Goal: Task Accomplishment & Management: Use online tool/utility

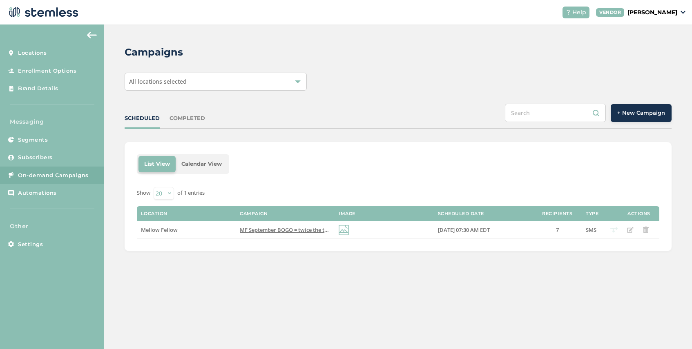
click at [178, 84] on span "All locations selected" at bounding box center [158, 82] width 58 height 8
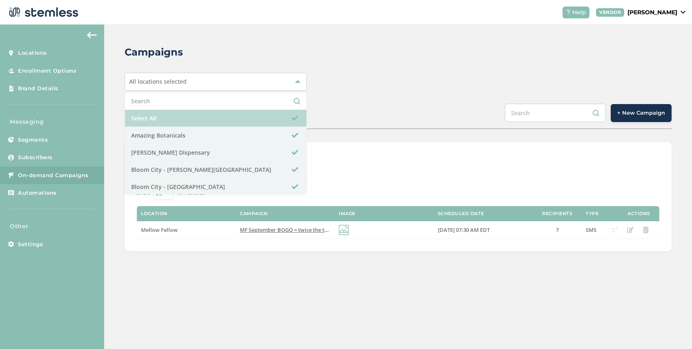
click at [175, 119] on li "Select All" at bounding box center [215, 118] width 181 height 17
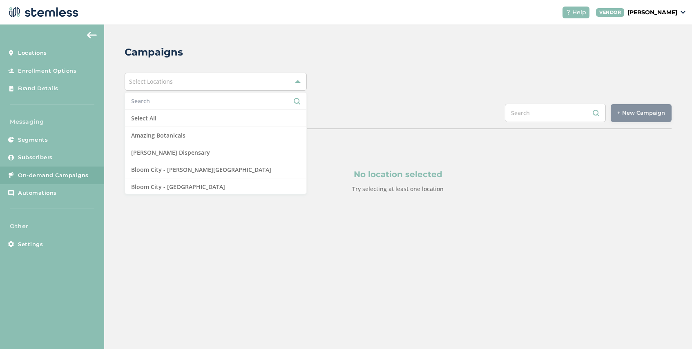
click at [323, 100] on div "Campaigns Select Locations Select All Amazing Botanicals [GEOGRAPHIC_DATA][PERS…" at bounding box center [398, 139] width 588 height 229
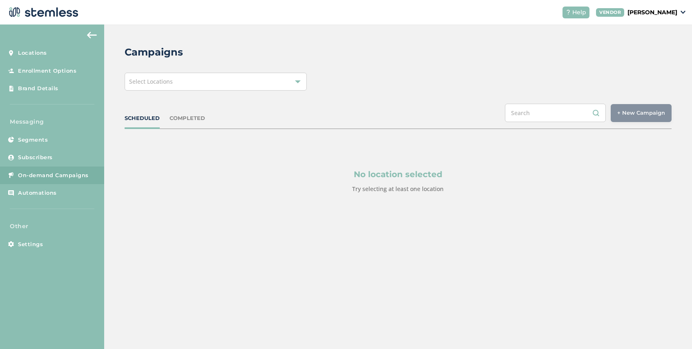
click at [193, 81] on div "Select Locations" at bounding box center [216, 82] width 182 height 18
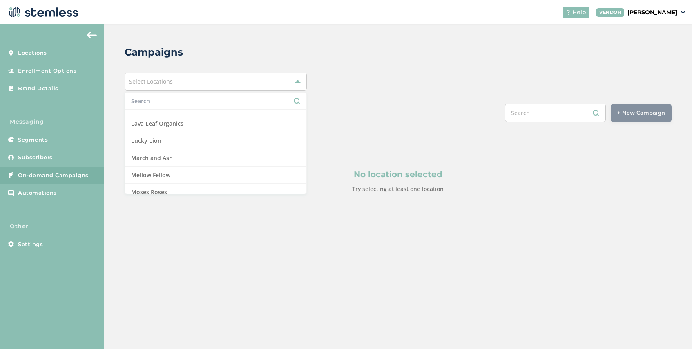
scroll to position [487, 0]
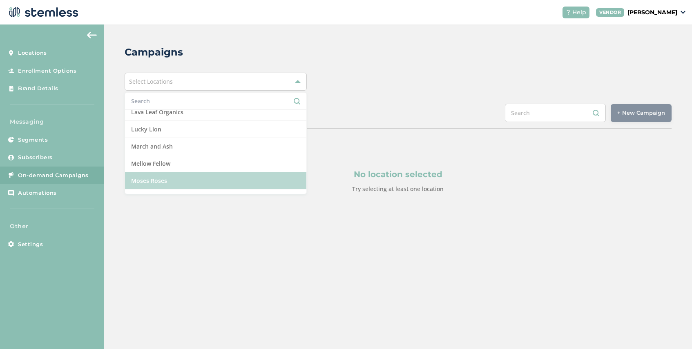
click at [181, 178] on li "Moses Roses" at bounding box center [215, 180] width 181 height 17
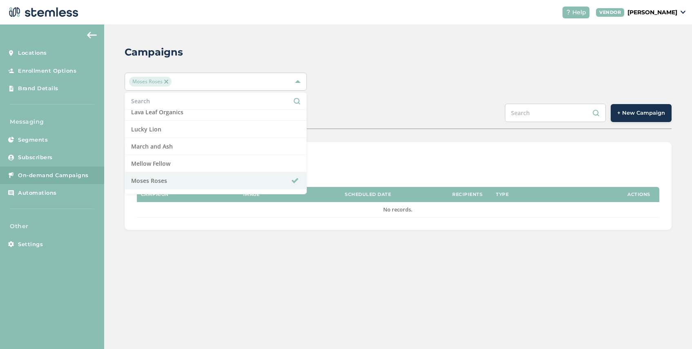
click at [353, 108] on div "SCHEDULED COMPLETED + New Campaign" at bounding box center [398, 116] width 547 height 25
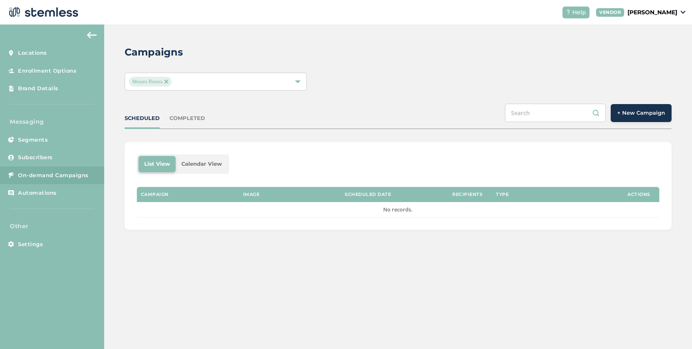
click at [638, 113] on span "+ New Campaign" at bounding box center [642, 113] width 48 height 8
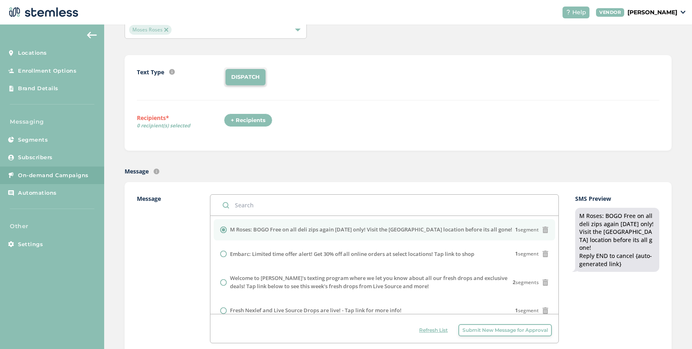
scroll to position [52, 0]
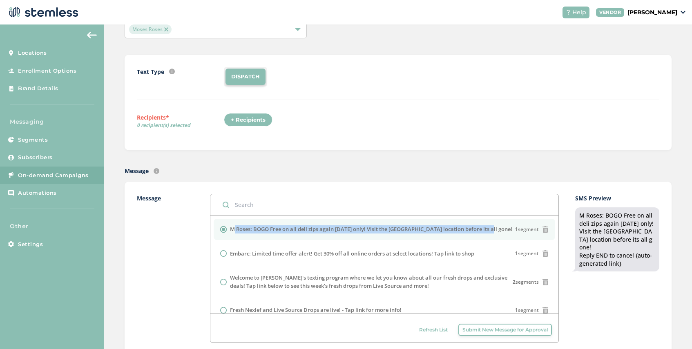
drag, startPoint x: 491, startPoint y: 228, endPoint x: 231, endPoint y: 230, distance: 260.8
click at [231, 230] on div "M Roses: BOGO Free on all deli zips again [DATE] only! Visit the [GEOGRAPHIC_DA…" at bounding box center [384, 230] width 329 height 8
copy label "M Roses: BOGO Free on all deli zips again [DATE] only! Visit the [GEOGRAPHIC_DA…"
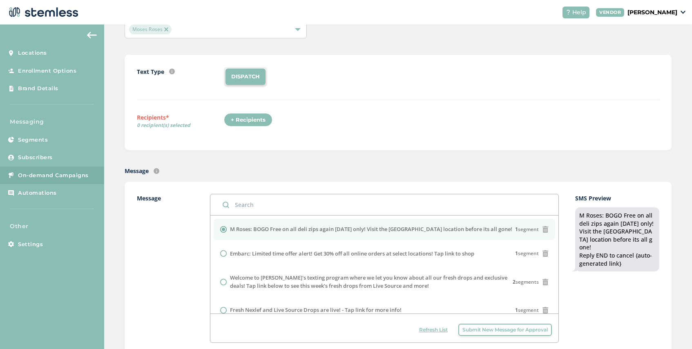
click at [249, 126] on div "+ Recipients" at bounding box center [248, 120] width 49 height 14
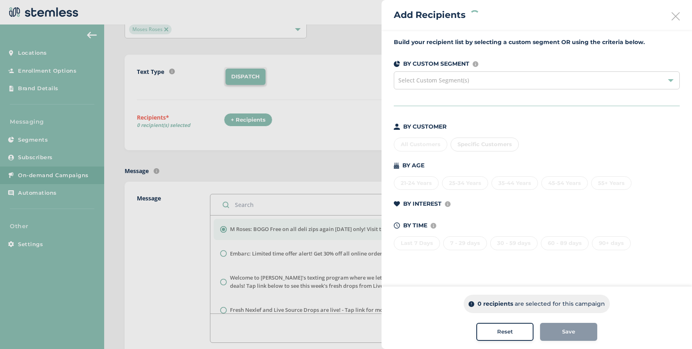
click at [461, 78] on span "Select Custom Segment(s)" at bounding box center [434, 80] width 71 height 8
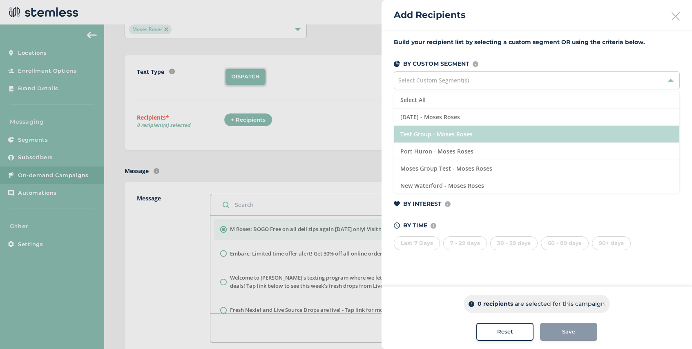
click at [454, 132] on li "Test Group - Moses Roses" at bounding box center [536, 134] width 285 height 17
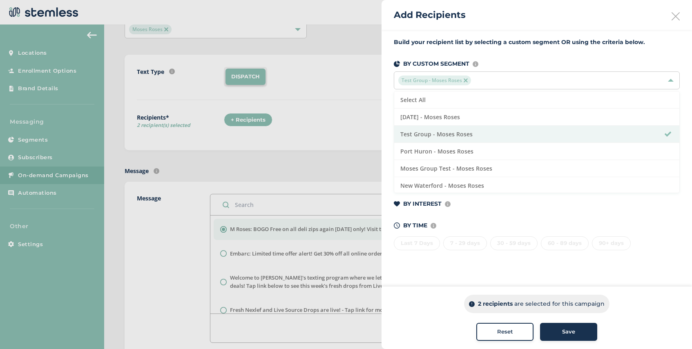
click at [583, 332] on div "Save" at bounding box center [569, 332] width 44 height 8
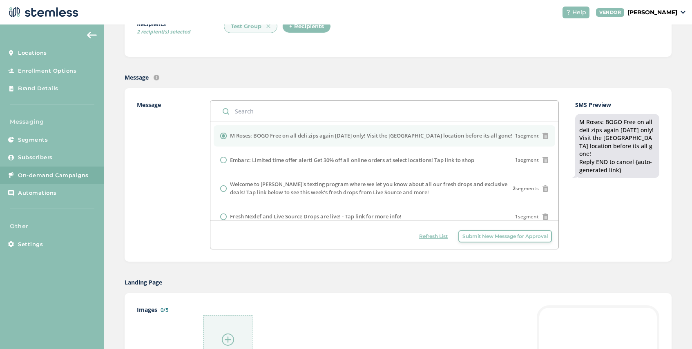
scroll to position [203, 0]
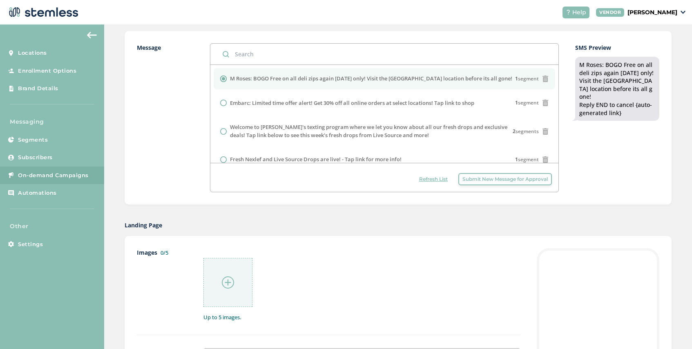
click at [227, 280] on img at bounding box center [228, 283] width 12 height 12
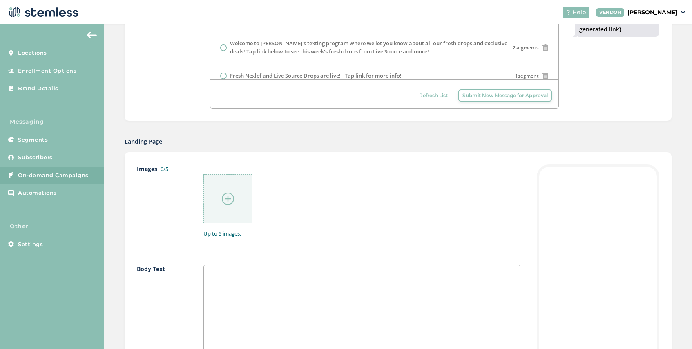
scroll to position [376, 0]
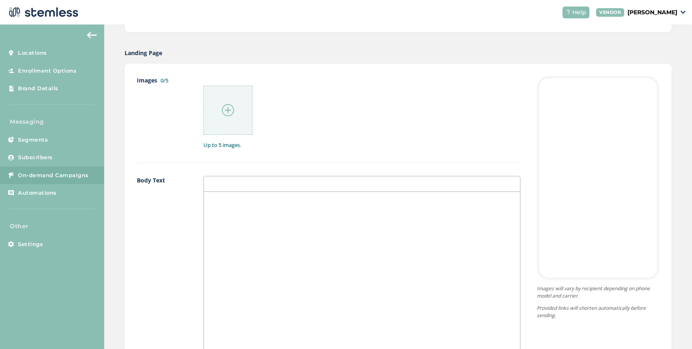
click at [271, 197] on p at bounding box center [362, 200] width 304 height 7
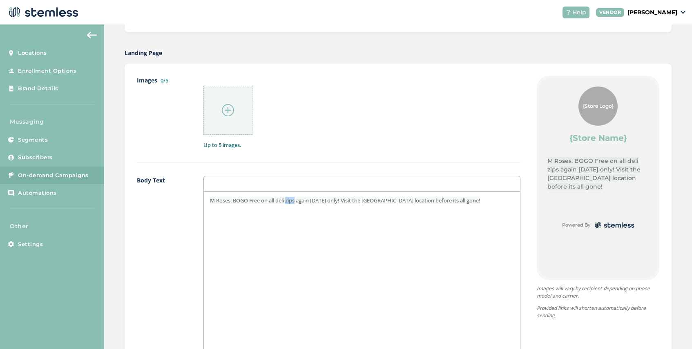
drag, startPoint x: 299, startPoint y: 201, endPoint x: 289, endPoint y: 202, distance: 10.2
click at [289, 202] on span "M Roses: BOGO Free on all deli zips again [DATE] only! Visit the [GEOGRAPHIC_DA…" at bounding box center [345, 200] width 271 height 7
drag, startPoint x: 233, startPoint y: 202, endPoint x: 204, endPoint y: 200, distance: 29.9
click at [204, 200] on div "M Roses: BOGO Free on all deli flower again [DATE] only! Visit the [GEOGRAPHIC_…" at bounding box center [362, 273] width 316 height 163
drag, startPoint x: 446, startPoint y: 202, endPoint x: 328, endPoint y: 200, distance: 117.7
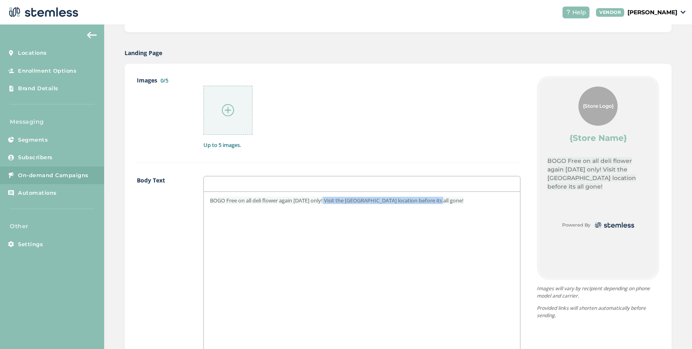
click at [328, 200] on p "BOGO Free on all deli flower again [DATE] only! Visit the [GEOGRAPHIC_DATA] loc…" at bounding box center [362, 200] width 304 height 7
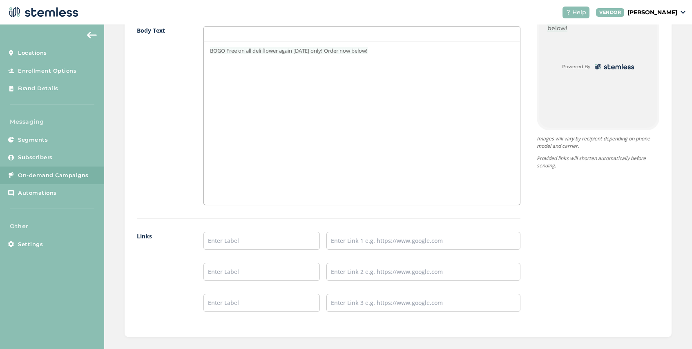
scroll to position [531, 0]
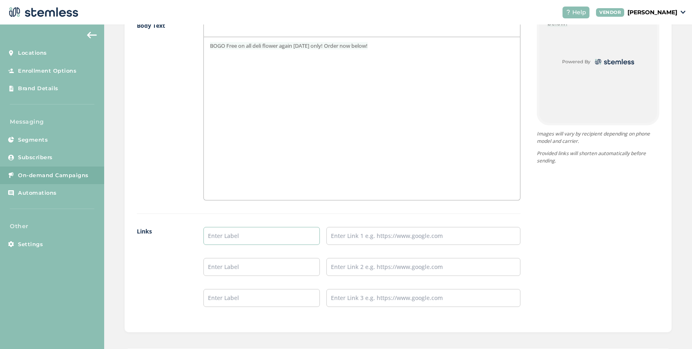
click at [227, 240] on input "text" at bounding box center [262, 236] width 116 height 18
type input "SHOP [GEOGRAPHIC_DATA]"
click at [354, 236] on input "text" at bounding box center [424, 236] width 194 height 18
click at [374, 240] on input "text" at bounding box center [424, 236] width 194 height 18
paste input "[URL][DOMAIN_NAME]"
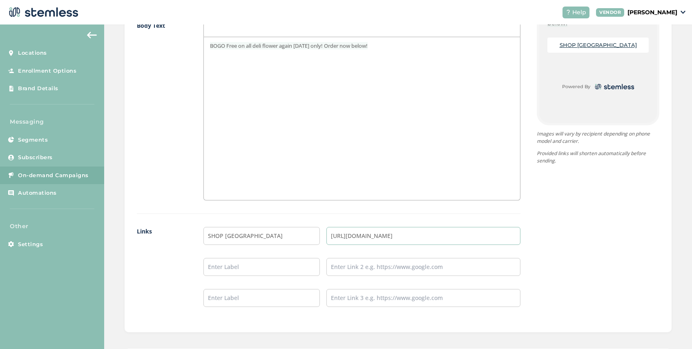
type input "[URL][DOMAIN_NAME]"
drag, startPoint x: 282, startPoint y: 45, endPoint x: 265, endPoint y: 47, distance: 16.8
click at [265, 47] on span "BOGO Free on all deli flower again [DATE] only! Order now below!" at bounding box center [289, 45] width 158 height 7
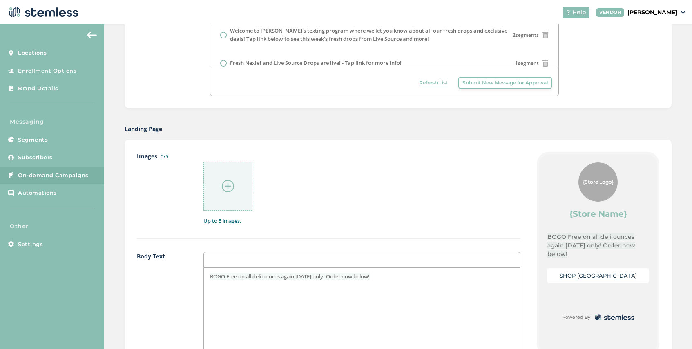
scroll to position [614, 0]
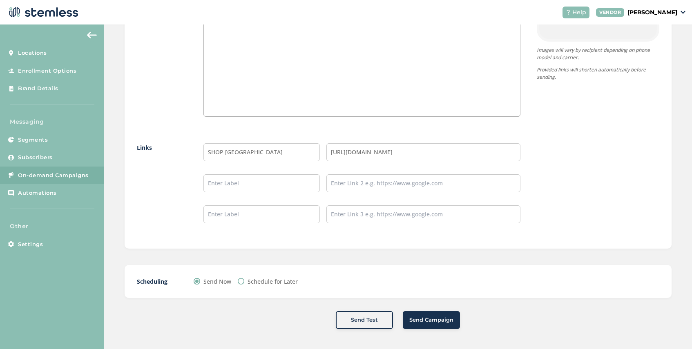
click at [444, 320] on span "Send Campaign" at bounding box center [432, 320] width 44 height 8
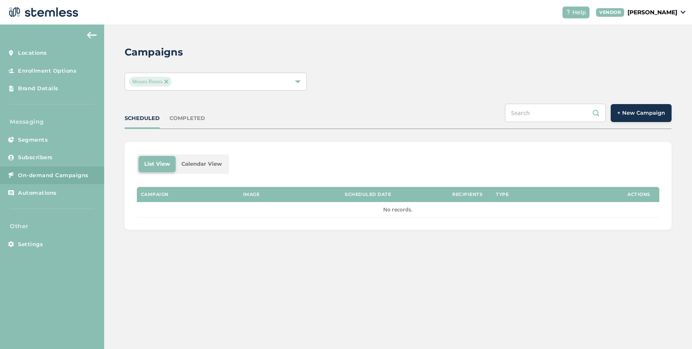
click at [168, 82] on span "Moses Roses" at bounding box center [150, 82] width 43 height 10
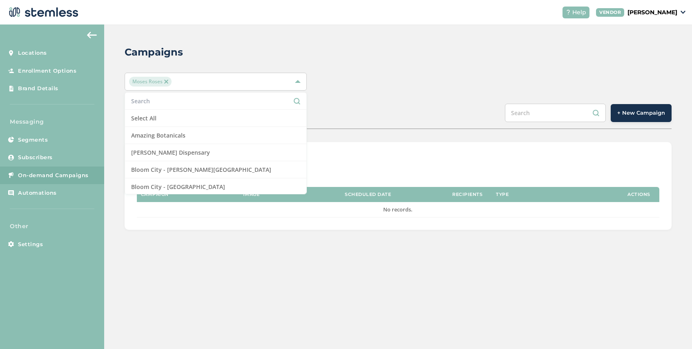
click at [174, 83] on div "Moses Roses" at bounding box center [211, 82] width 165 height 10
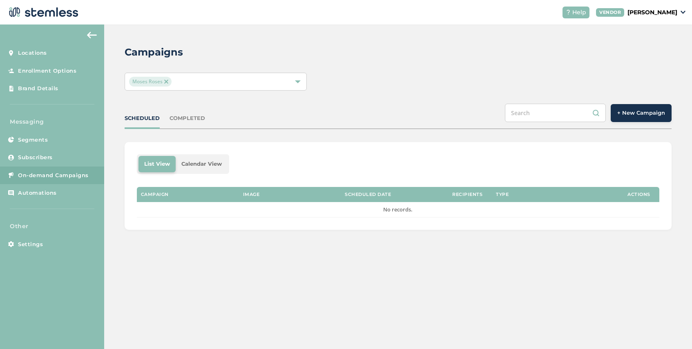
click at [177, 82] on div "Moses Roses" at bounding box center [211, 82] width 165 height 10
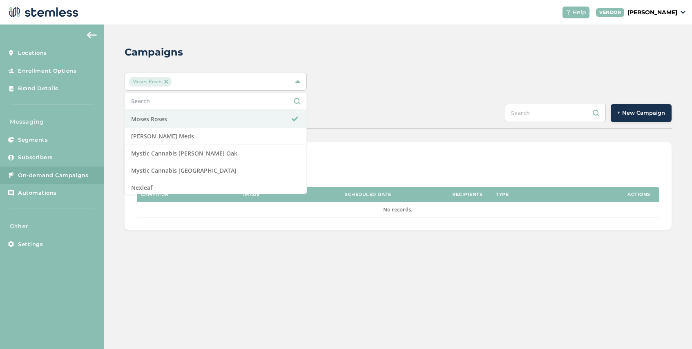
scroll to position [552, 0]
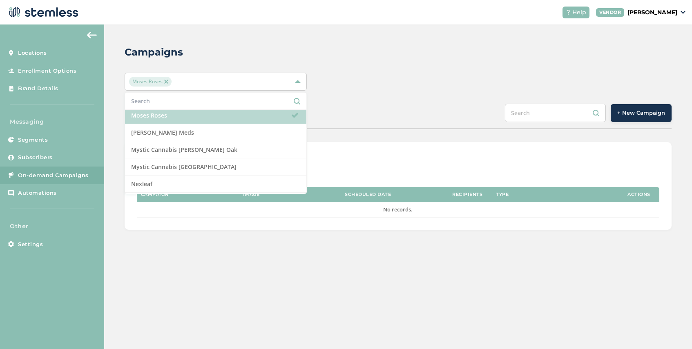
click at [197, 114] on li "Moses Roses" at bounding box center [215, 115] width 181 height 17
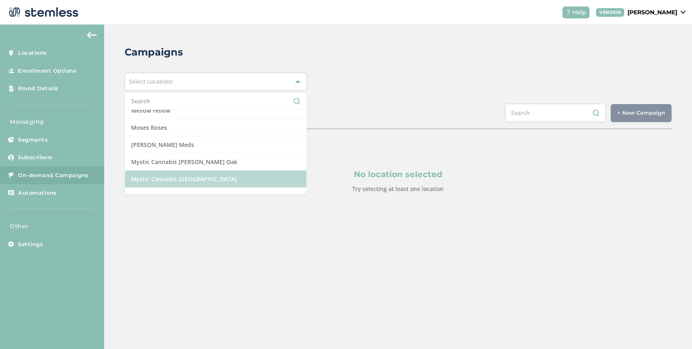
scroll to position [540, 0]
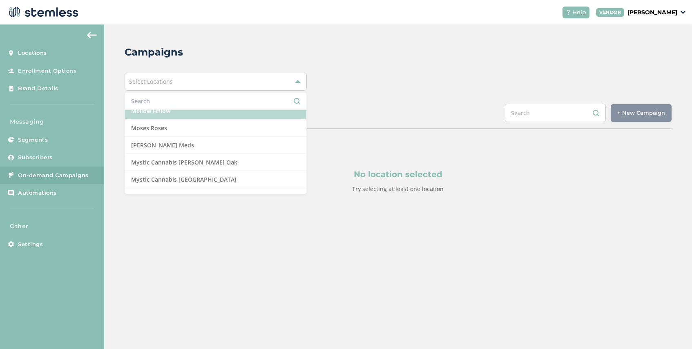
click at [196, 110] on li "Mellow Fellow" at bounding box center [215, 111] width 181 height 17
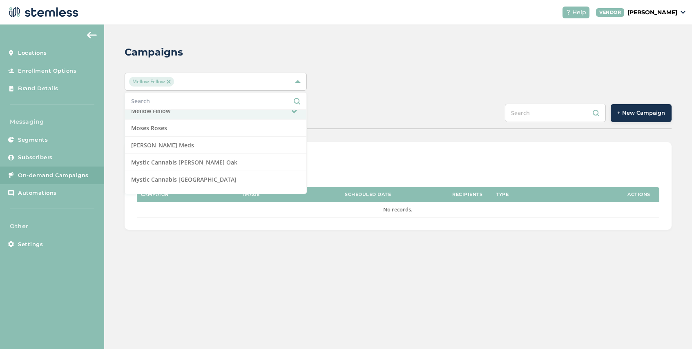
click at [385, 112] on div "SCHEDULED COMPLETED + New Campaign" at bounding box center [398, 116] width 547 height 25
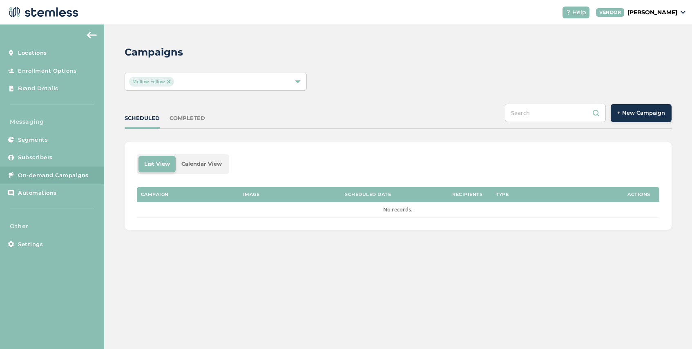
click at [643, 115] on span "+ New Campaign" at bounding box center [642, 113] width 48 height 8
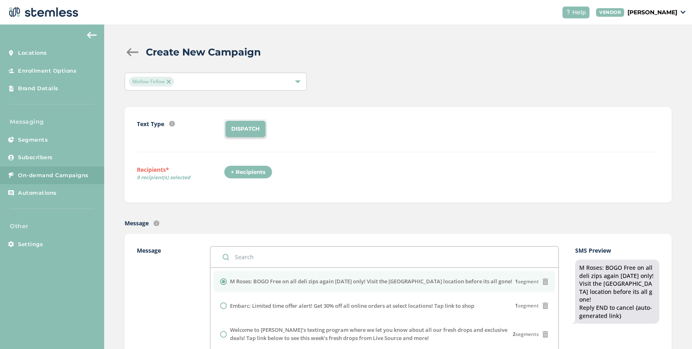
click at [250, 174] on div "+ Recipients" at bounding box center [248, 173] width 49 height 14
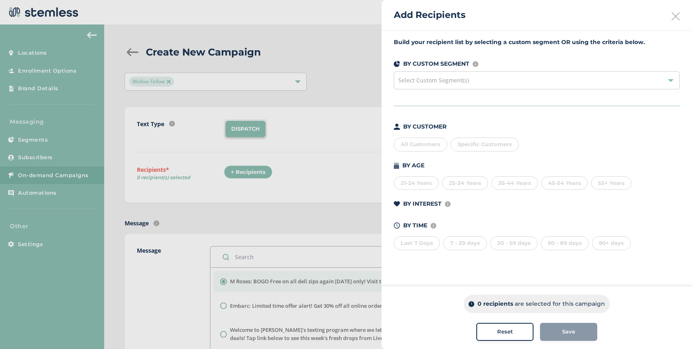
click at [441, 80] on span "Select Custom Segment(s)" at bounding box center [434, 80] width 71 height 8
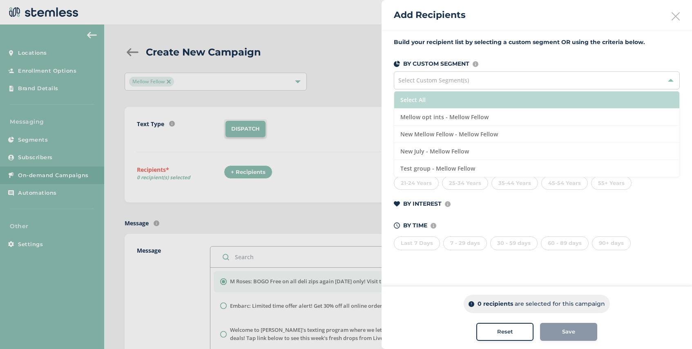
click at [441, 104] on li "Select All" at bounding box center [536, 100] width 285 height 17
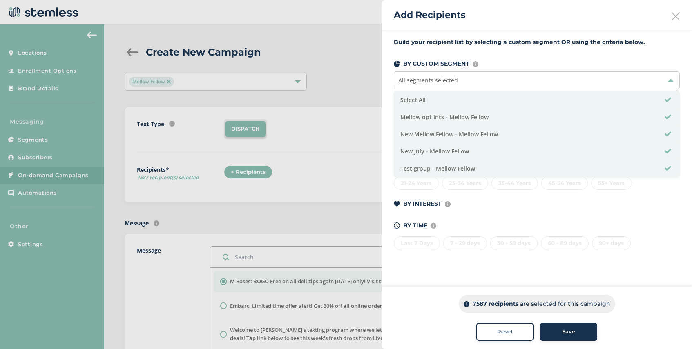
click at [562, 332] on span "Save" at bounding box center [568, 332] width 13 height 8
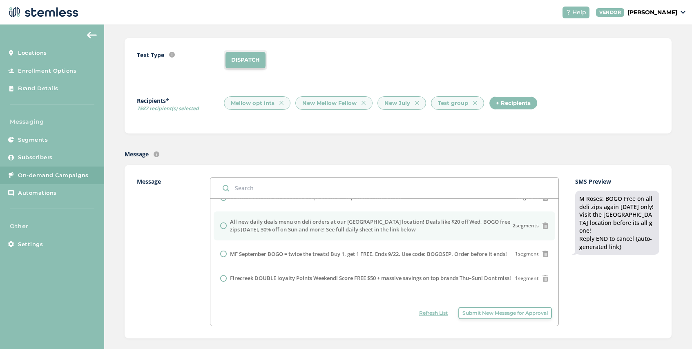
scroll to position [97, 0]
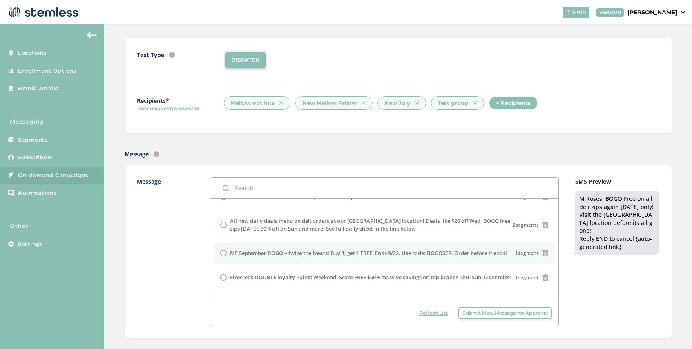
click at [225, 257] on input "radio" at bounding box center [223, 253] width 7 height 7
radio input "true"
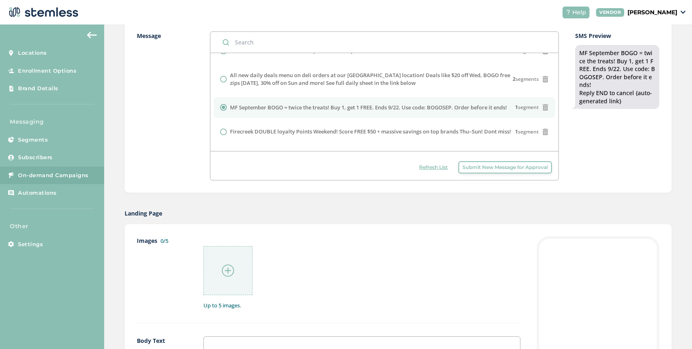
scroll to position [220, 0]
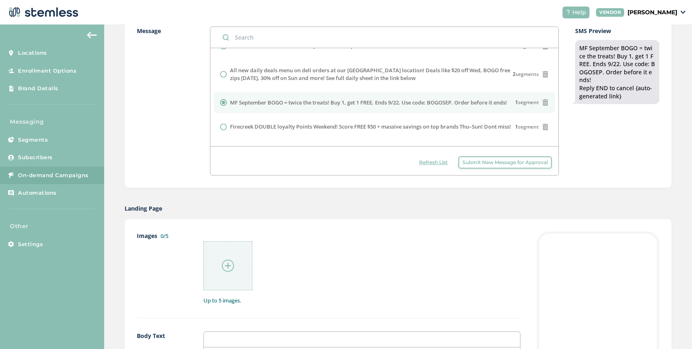
click at [224, 267] on img at bounding box center [228, 266] width 12 height 12
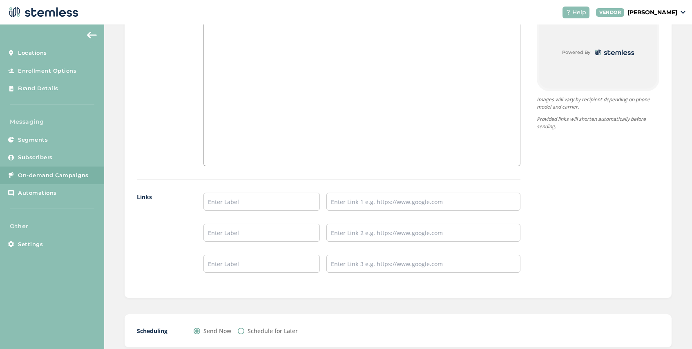
scroll to position [580, 0]
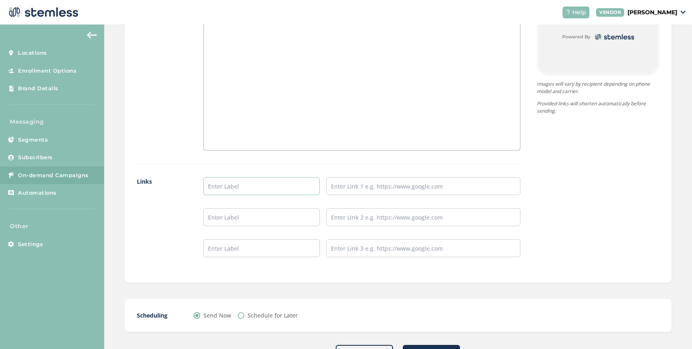
click at [228, 188] on input "text" at bounding box center [262, 186] width 116 height 18
click at [341, 190] on input "text" at bounding box center [424, 186] width 194 height 18
click at [246, 188] on input "SHOP NOW" at bounding box center [262, 186] width 116 height 18
type input "SHOP BOGO HERE"
click at [357, 185] on input "text" at bounding box center [424, 186] width 194 height 18
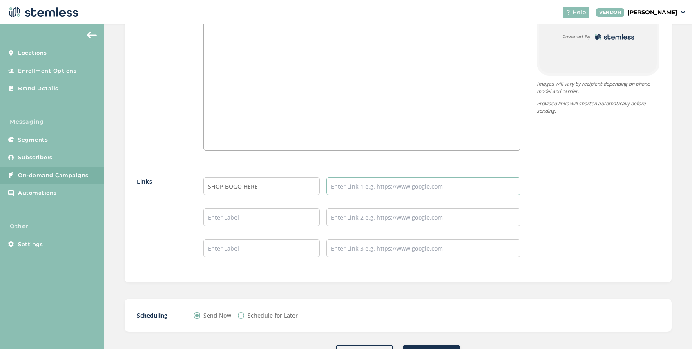
type input "[URL][DOMAIN_NAME]"
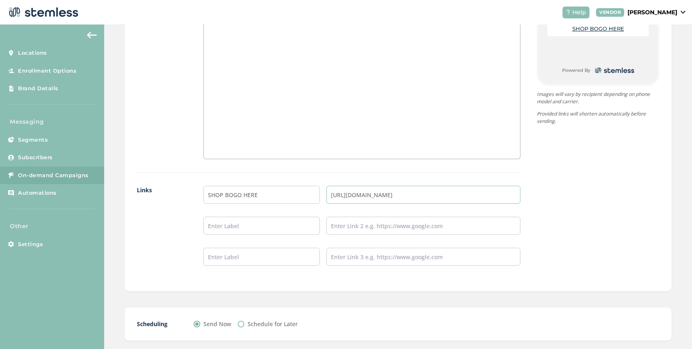
scroll to position [615, 0]
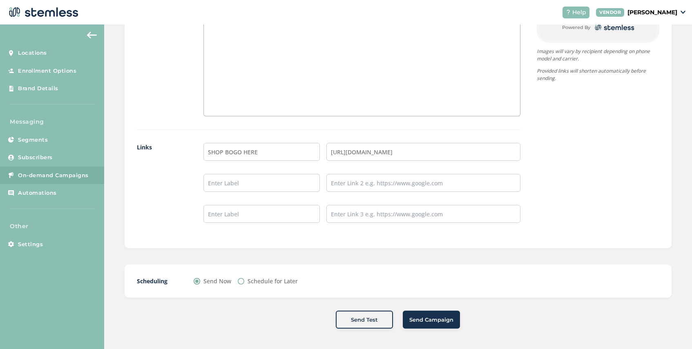
click at [423, 320] on span "Send Campaign" at bounding box center [432, 320] width 44 height 8
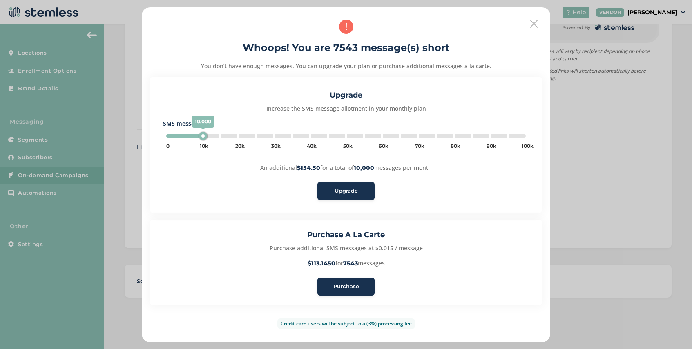
click at [349, 289] on span "Purchase" at bounding box center [347, 287] width 26 height 8
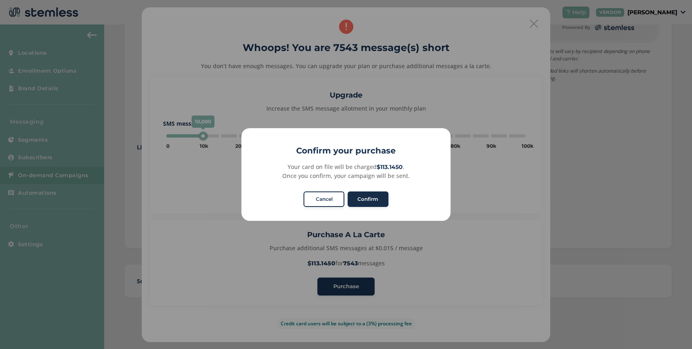
click at [373, 197] on button "Confirm" at bounding box center [368, 200] width 41 height 16
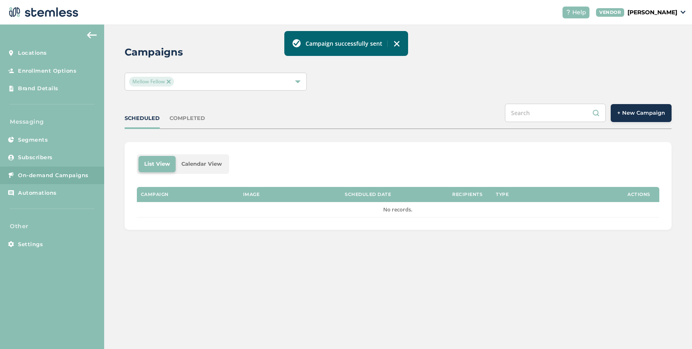
click at [181, 83] on div "Mellow Fellow" at bounding box center [211, 82] width 165 height 10
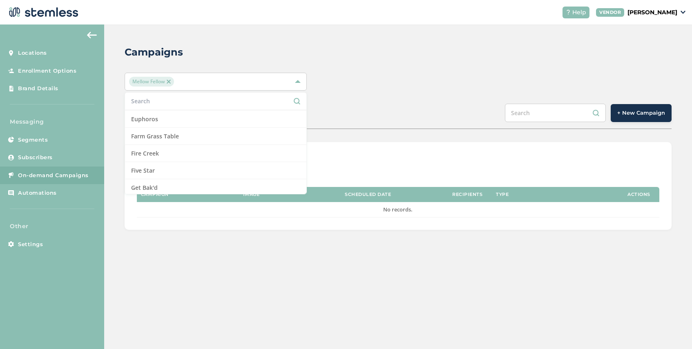
scroll to position [373, 0]
click at [170, 82] on img at bounding box center [169, 82] width 4 height 4
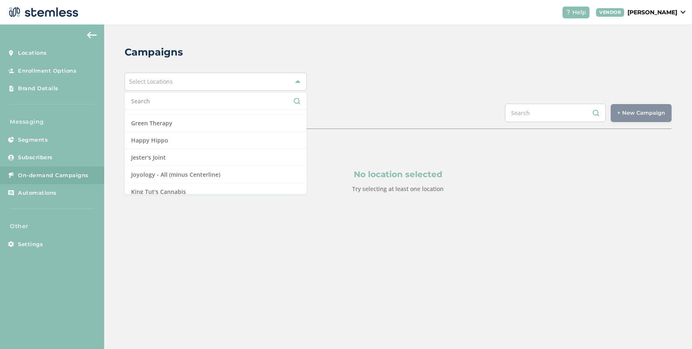
click at [128, 206] on div "No location selected Try selecting at least one location" at bounding box center [398, 181] width 547 height 104
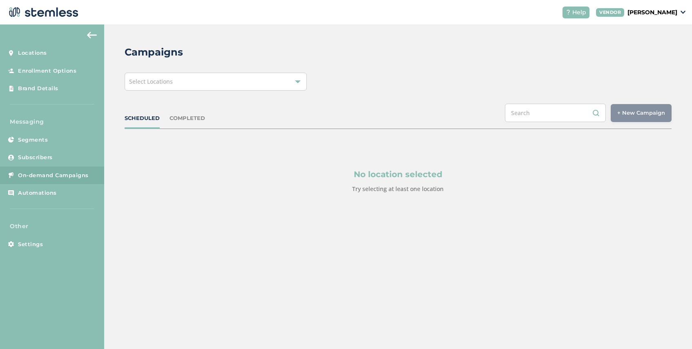
click at [178, 86] on div "Select Locations" at bounding box center [216, 82] width 182 height 18
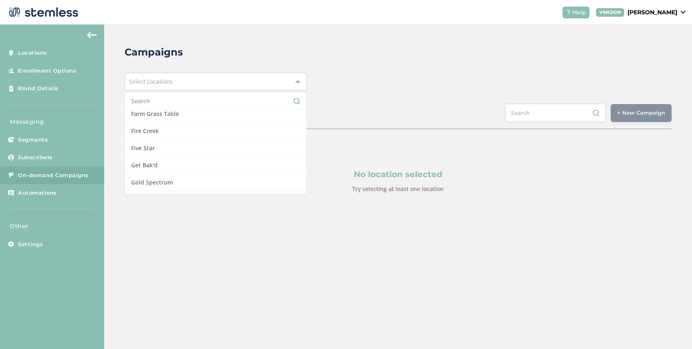
scroll to position [507, 0]
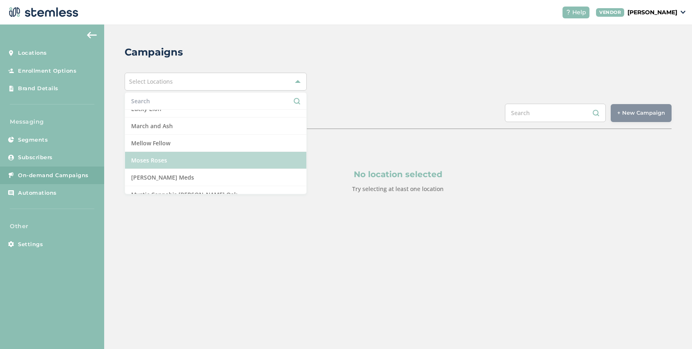
click at [175, 160] on li "Moses Roses" at bounding box center [215, 160] width 181 height 17
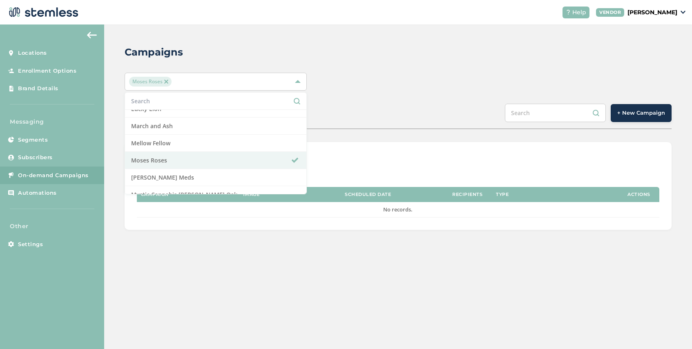
click at [335, 152] on div "List View Calendar View Campaign Image Scheduled Date Recipients Type Actions N…" at bounding box center [398, 186] width 547 height 88
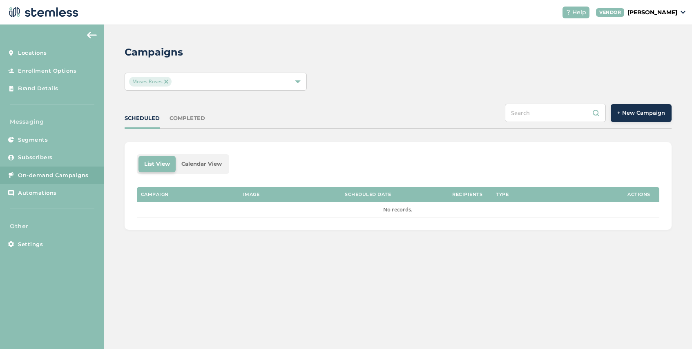
click at [180, 116] on div "COMPLETED" at bounding box center [188, 118] width 36 height 8
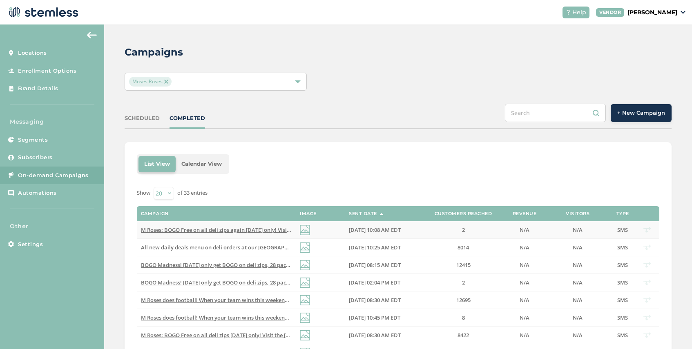
click at [212, 229] on span "M Roses: BOGO Free on all deli zips again [DATE] only! Visit the [GEOGRAPHIC_DA…" at bounding box center [308, 229] width 334 height 7
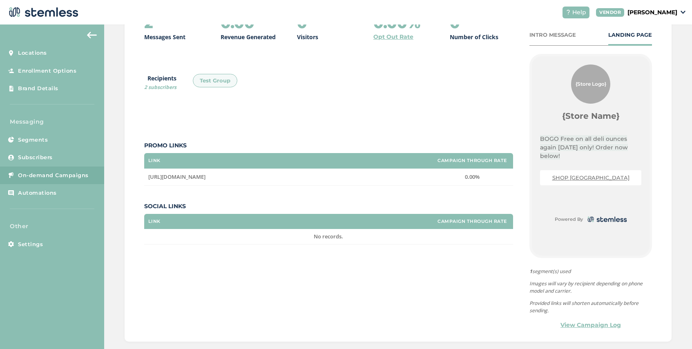
scroll to position [142, 0]
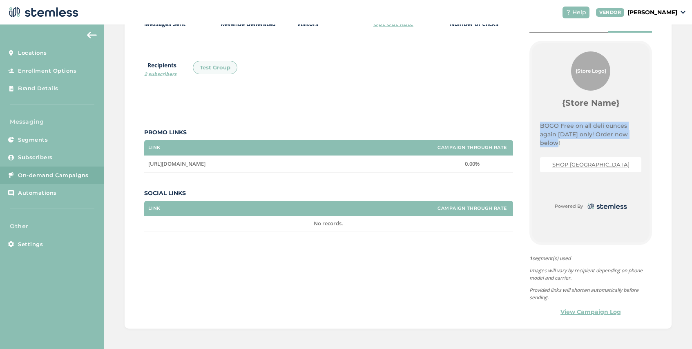
drag, startPoint x: 563, startPoint y: 144, endPoint x: 538, endPoint y: 128, distance: 30.0
click at [538, 128] on div "{Store Logo} {Store Name} BOGO Free on all deli ounces again [DATE] only! Order…" at bounding box center [591, 131] width 118 height 176
copy span "BOGO Free on all deli ounces again [DATE] only! Order now below!"
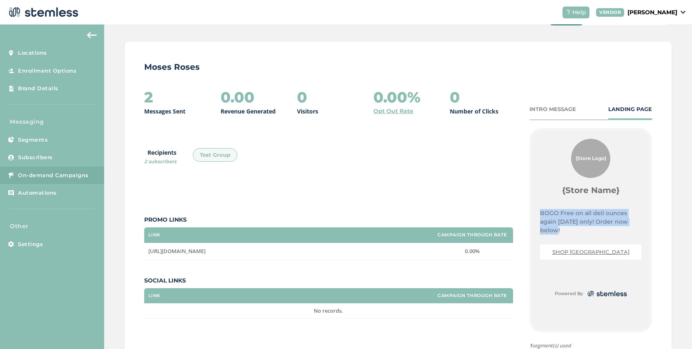
scroll to position [0, 0]
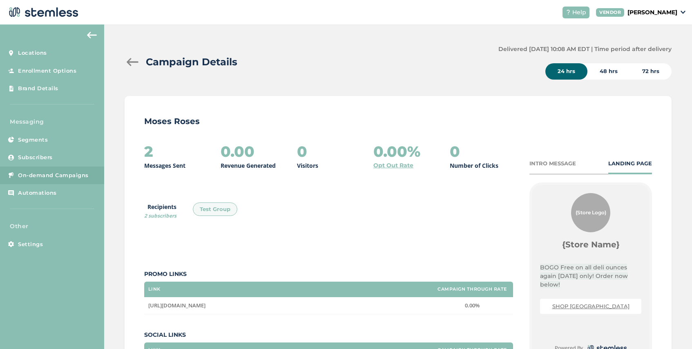
click at [124, 61] on div "Campaign Details Delivered [DATE] 10:08 AM EDT | Time period after delivery 24 …" at bounding box center [398, 258] width 588 height 467
click at [128, 62] on div at bounding box center [133, 62] width 16 height 8
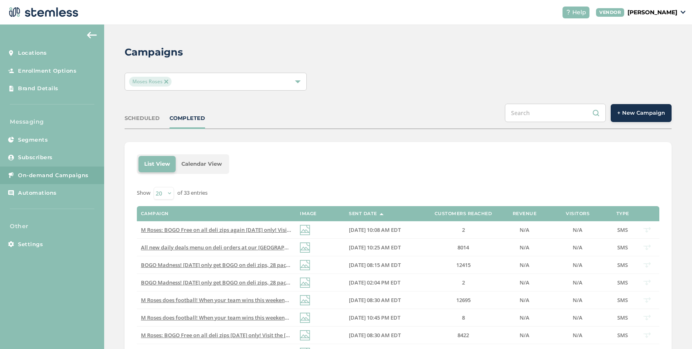
click at [648, 110] on span "+ New Campaign" at bounding box center [642, 113] width 48 height 8
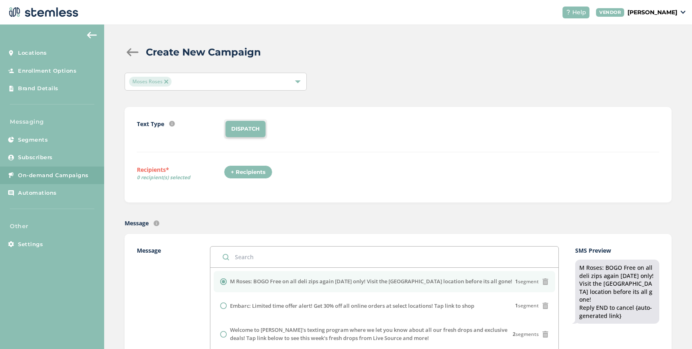
click at [246, 171] on div "+ Recipients" at bounding box center [248, 173] width 49 height 14
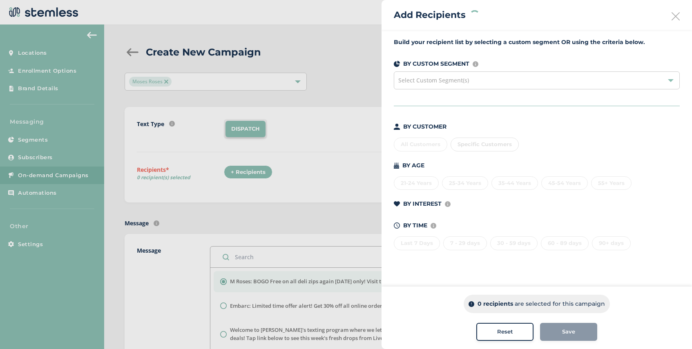
click at [428, 81] on span "Select Custom Segment(s)" at bounding box center [434, 80] width 71 height 8
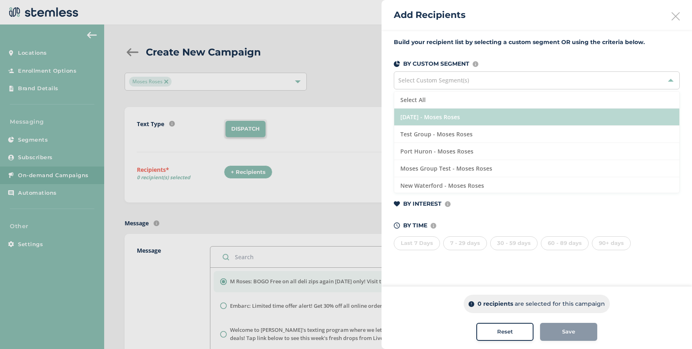
click at [438, 114] on li "[DATE] - Moses Roses" at bounding box center [536, 117] width 285 height 17
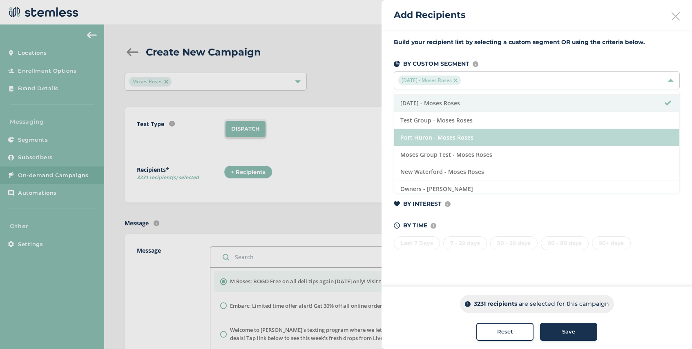
scroll to position [14, 0]
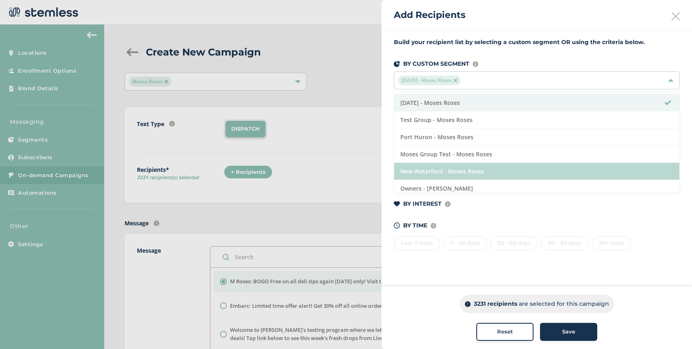
click at [448, 167] on li "New Waterford - Moses Roses" at bounding box center [536, 171] width 285 height 17
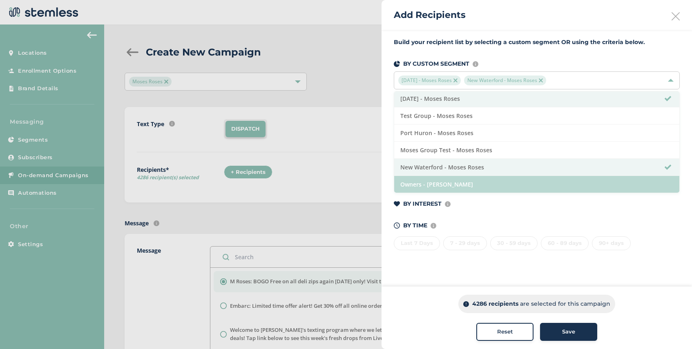
click at [452, 184] on li "Owners - [PERSON_NAME]" at bounding box center [536, 184] width 285 height 17
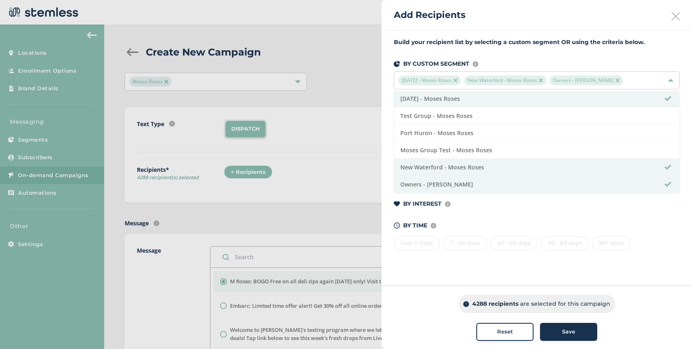
click at [573, 331] on span "Save" at bounding box center [568, 332] width 13 height 8
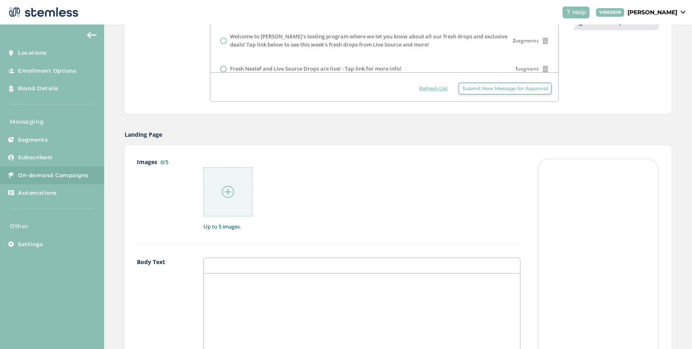
scroll to position [299, 0]
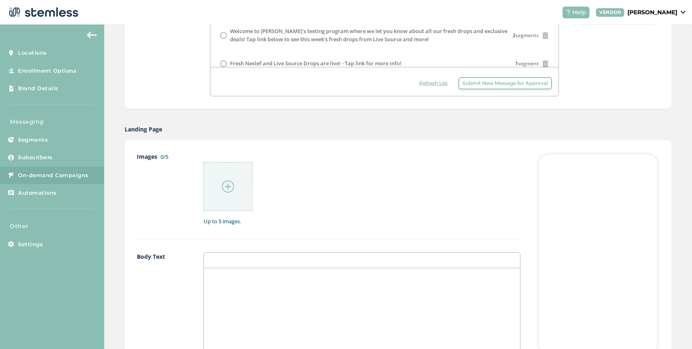
click at [226, 272] on div at bounding box center [362, 350] width 316 height 163
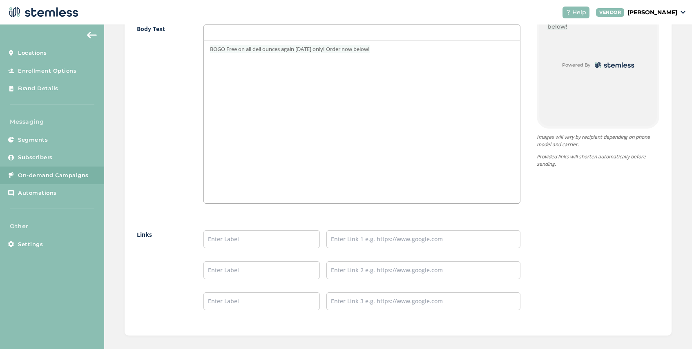
scroll to position [531, 0]
click at [251, 235] on input "text" at bounding box center [262, 236] width 116 height 18
type input "SHOP [GEOGRAPHIC_DATA]"
click at [351, 237] on input "text" at bounding box center [424, 236] width 194 height 18
click at [366, 236] on input "text" at bounding box center [424, 236] width 194 height 18
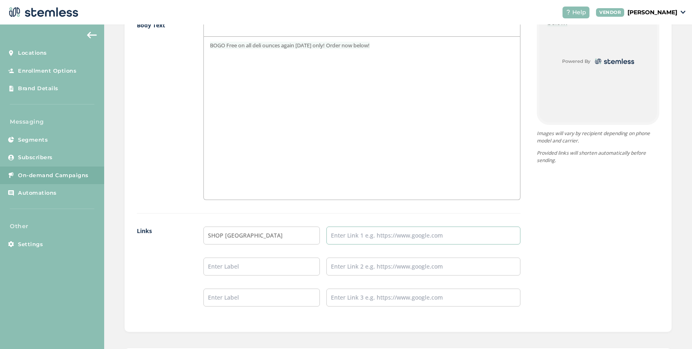
paste input "[URL][DOMAIN_NAME]"
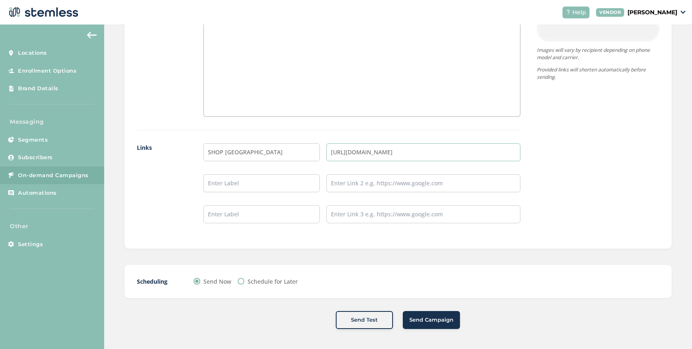
type input "[URL][DOMAIN_NAME]"
click at [414, 318] on span "Send Campaign" at bounding box center [432, 320] width 44 height 8
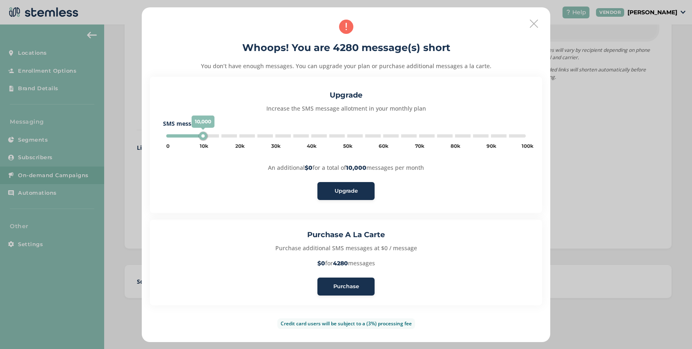
type input "5000"
click at [347, 287] on span "Purchase" at bounding box center [347, 287] width 26 height 8
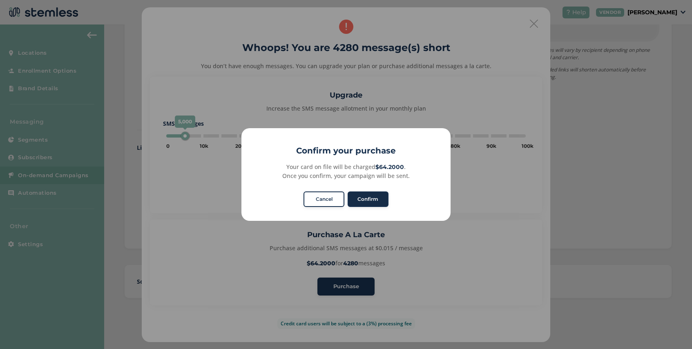
click at [374, 201] on button "Confirm" at bounding box center [368, 200] width 41 height 16
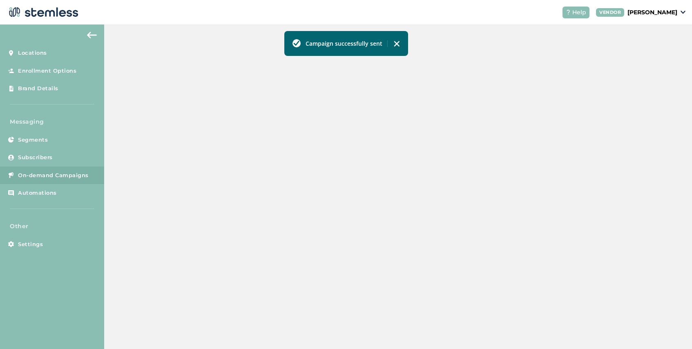
scroll to position [280, 0]
